Goal: Book appointment/travel/reservation

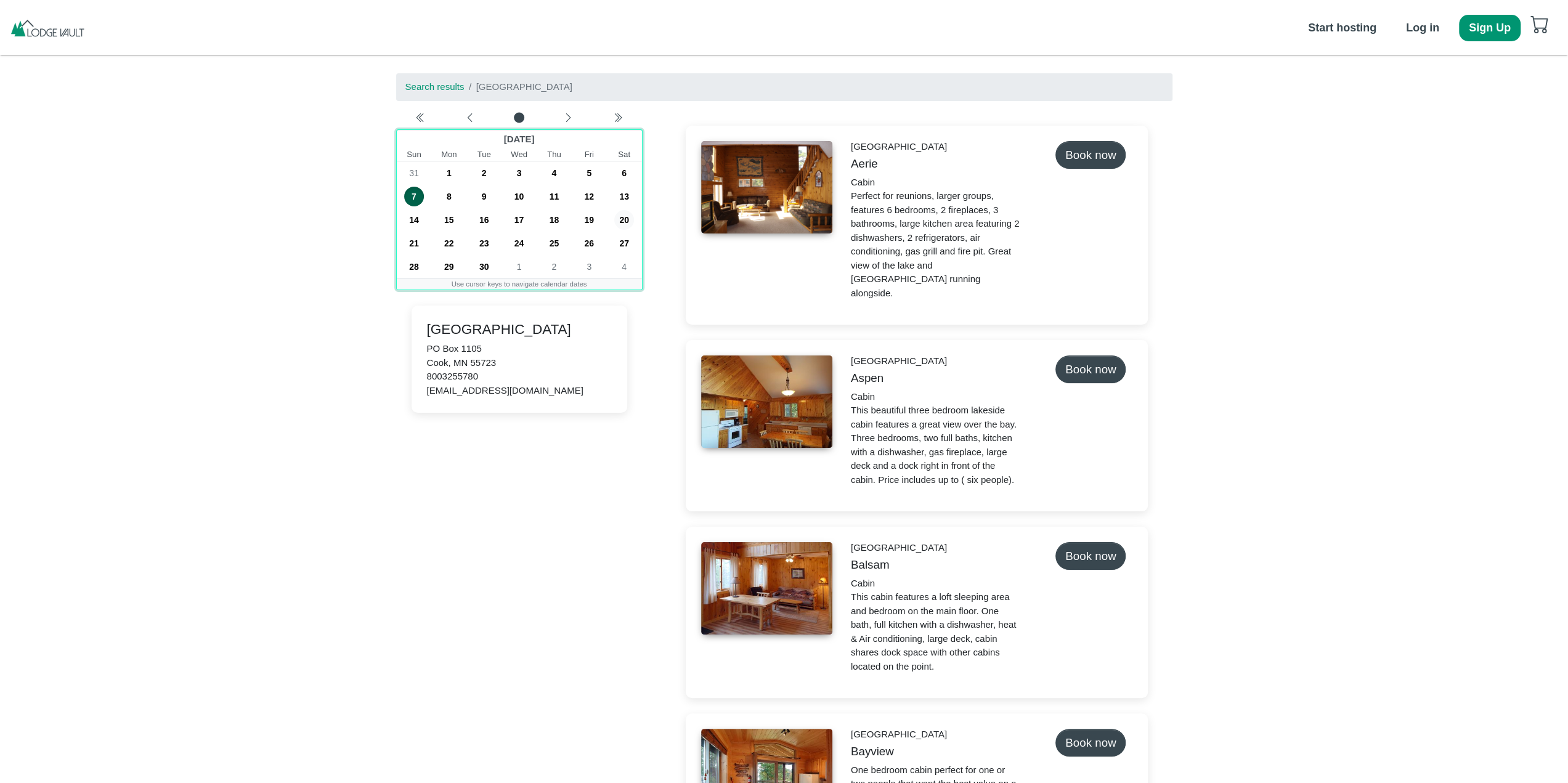
click at [622, 215] on span "20" at bounding box center [624, 220] width 20 height 20
click at [624, 241] on span "27" at bounding box center [624, 243] width 20 height 20
click at [624, 223] on span "20" at bounding box center [624, 220] width 20 height 20
click at [564, 119] on icon "chevron left" at bounding box center [568, 117] width 10 height 10
click at [468, 121] on icon "chevron left" at bounding box center [469, 117] width 10 height 10
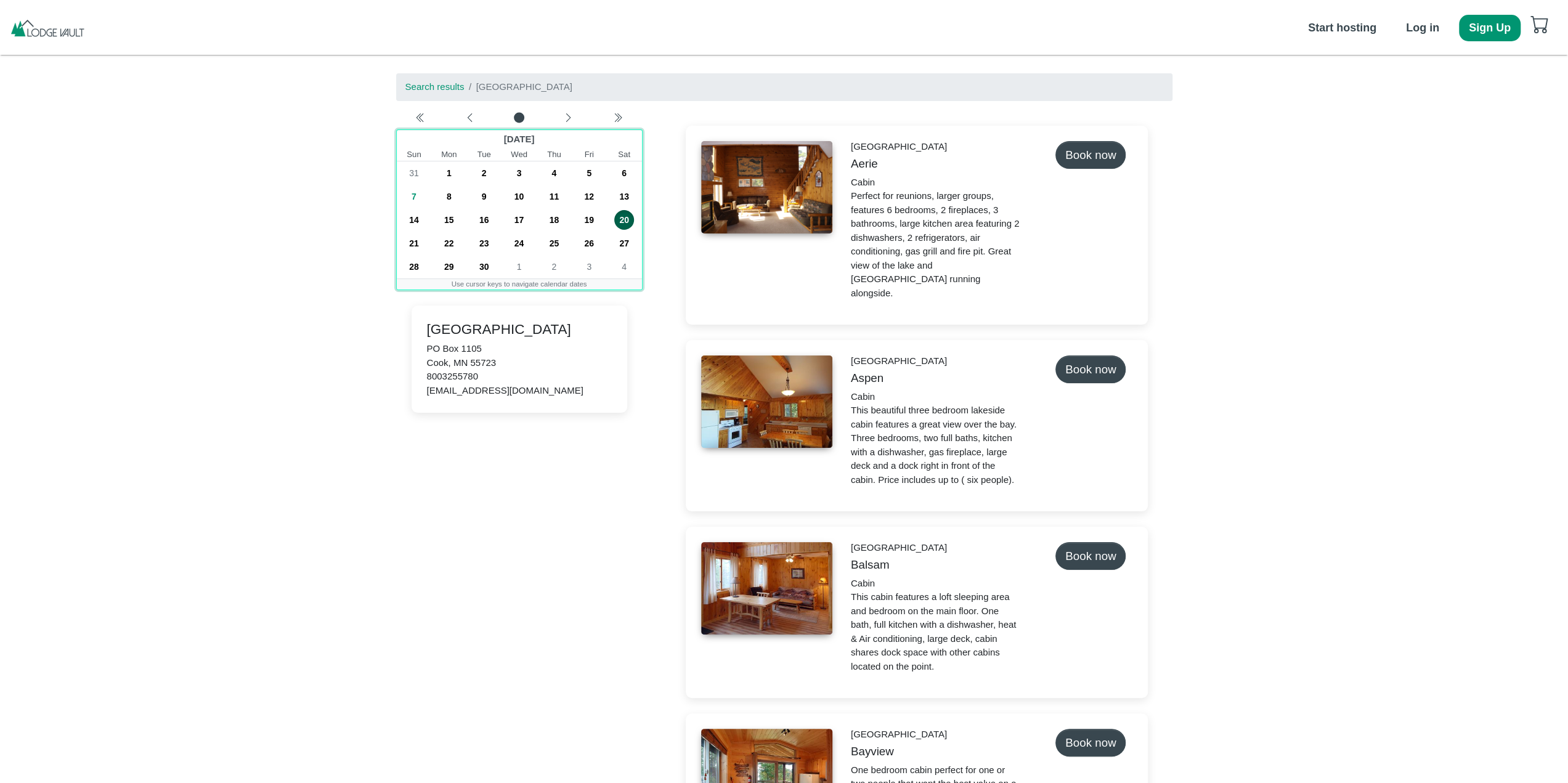
drag, startPoint x: 613, startPoint y: 229, endPoint x: 577, endPoint y: 245, distance: 39.4
click at [568, 241] on div "31 1 2 3 4 5 6 7 8 9 10 11 12 13 14 15 16 17 18 19 20 21 22 23 24 25 26 27 28 2…" at bounding box center [520, 220] width 245 height 117
drag, startPoint x: 627, startPoint y: 243, endPoint x: 420, endPoint y: 239, distance: 207.0
click at [419, 240] on div "21 22 23 24 25 26 27" at bounding box center [520, 243] width 245 height 24
drag, startPoint x: 473, startPoint y: 89, endPoint x: 572, endPoint y: 90, distance: 99.0
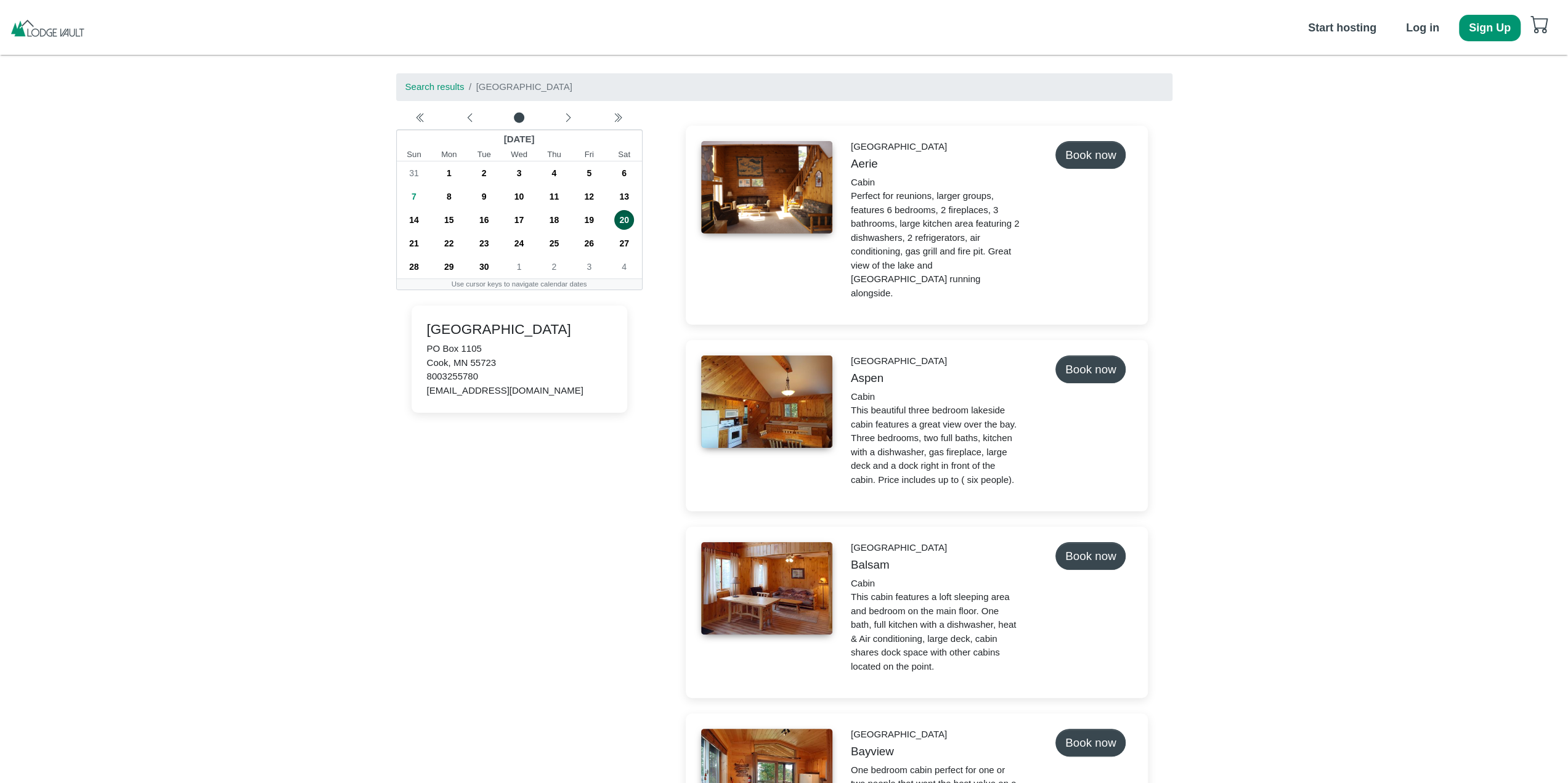
click at [573, 90] on ol "Search results [GEOGRAPHIC_DATA]" at bounding box center [785, 87] width 777 height 28
